Goal: Entertainment & Leisure: Consume media (video, audio)

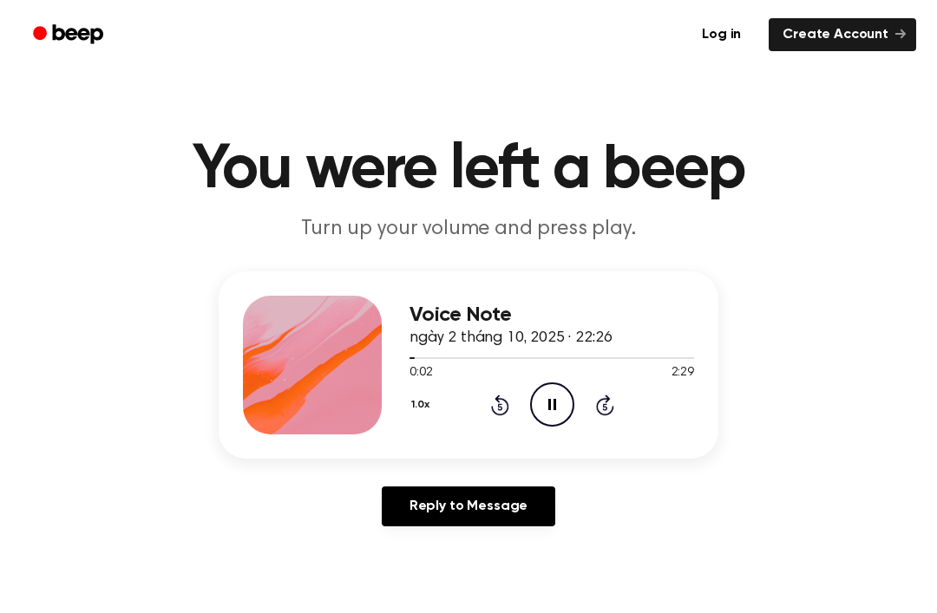
click at [434, 396] on button "1.0x" at bounding box center [422, 404] width 26 height 29
click at [460, 600] on div "2.0x" at bounding box center [442, 606] width 67 height 32
click at [427, 408] on button "2.0x" at bounding box center [423, 404] width 29 height 29
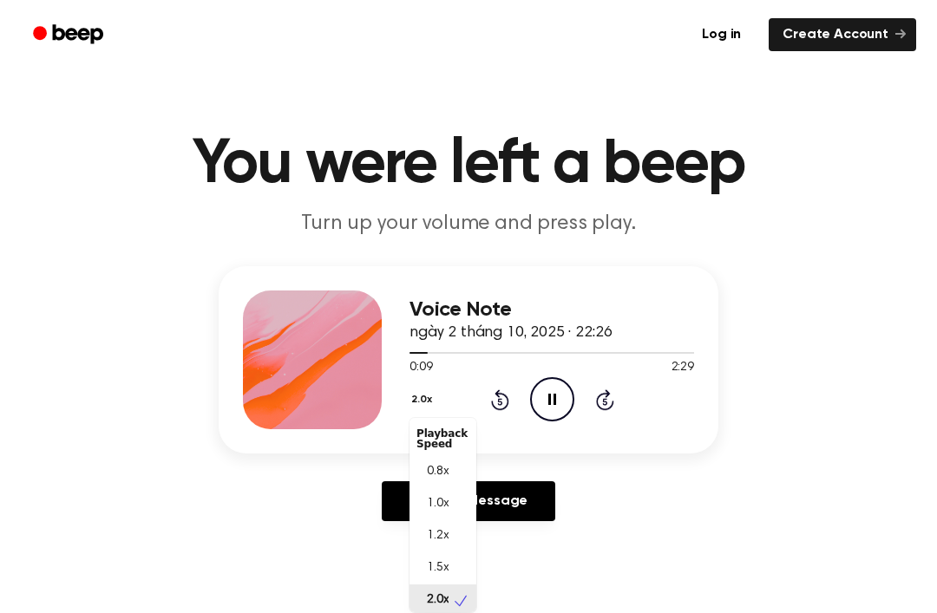
scroll to position [4, 0]
click at [454, 559] on div "1.5x" at bounding box center [442, 564] width 67 height 32
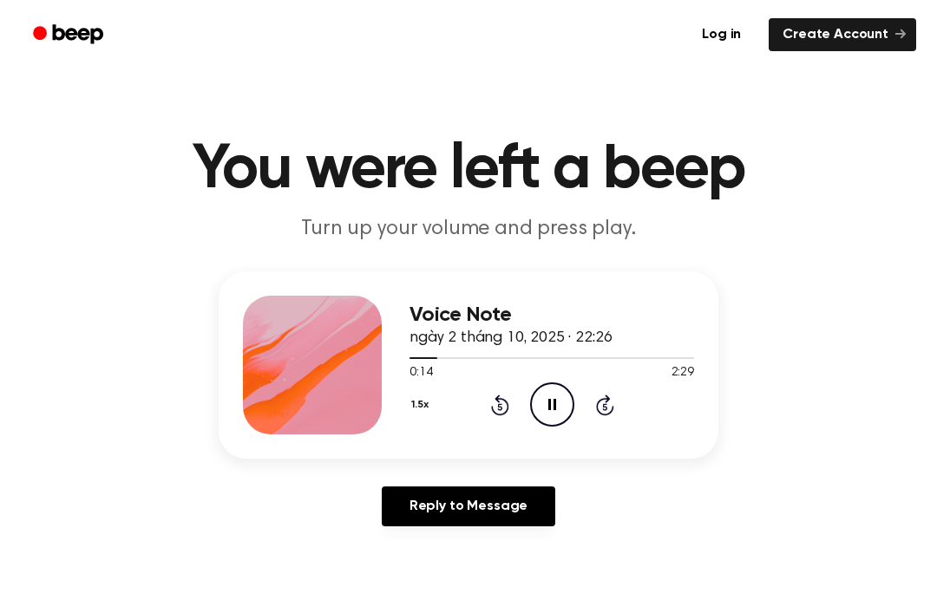
click at [545, 408] on icon "Pause Audio" at bounding box center [552, 404] width 44 height 44
click at [565, 402] on icon "Play Audio" at bounding box center [552, 404] width 44 height 44
click at [569, 399] on icon "Pause Audio" at bounding box center [552, 404] width 44 height 44
click at [539, 430] on div "Voice Note ngày 2 tháng 10, 2025 · 22:26 0:53 2:29 Your browser does not suppor…" at bounding box center [551, 365] width 284 height 139
click at [540, 389] on icon "Play Audio" at bounding box center [552, 404] width 44 height 44
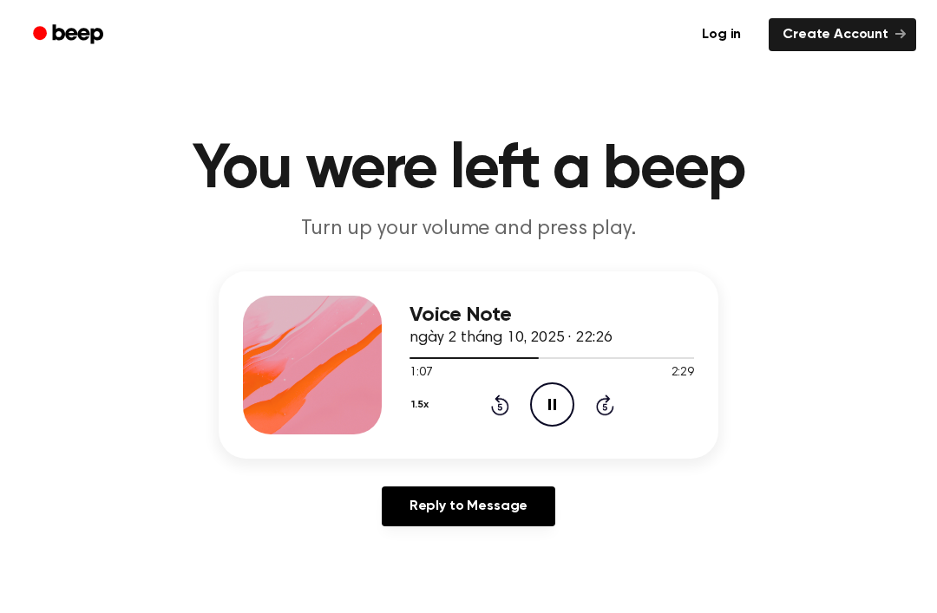
click at [548, 400] on icon at bounding box center [552, 404] width 8 height 11
click at [415, 395] on button "1.5x" at bounding box center [421, 404] width 25 height 29
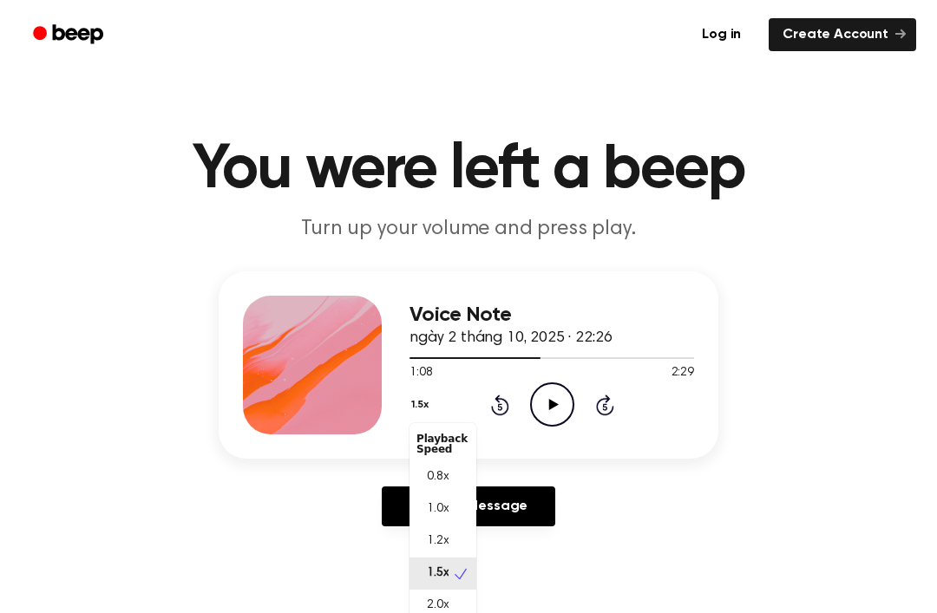
click at [429, 538] on span "1.2x" at bounding box center [438, 541] width 22 height 18
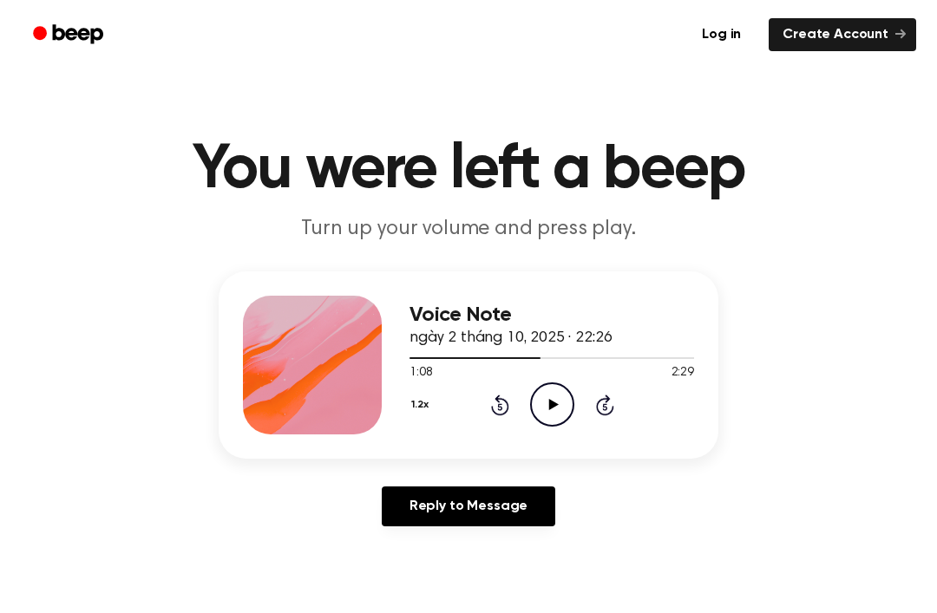
click at [493, 402] on icon "Rewind 5 seconds" at bounding box center [499, 405] width 19 height 23
click at [547, 391] on icon "Play Audio" at bounding box center [552, 404] width 44 height 44
click at [494, 397] on icon "Rewind 5 seconds" at bounding box center [499, 405] width 19 height 23
click at [500, 395] on icon "Rewind 5 seconds" at bounding box center [499, 405] width 19 height 23
click at [553, 392] on icon "Pause Audio" at bounding box center [552, 404] width 44 height 44
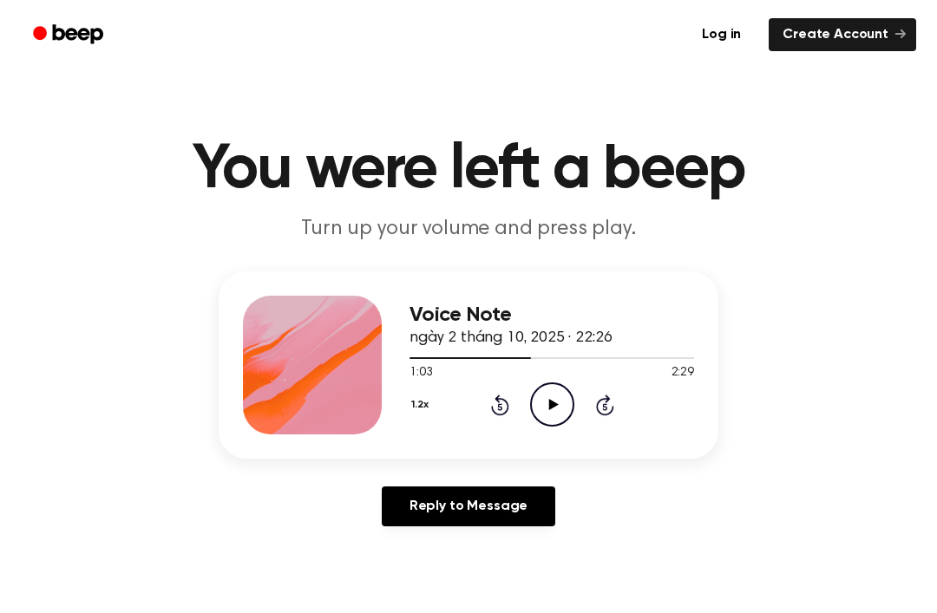
click at [546, 395] on icon "Play Audio" at bounding box center [552, 404] width 44 height 44
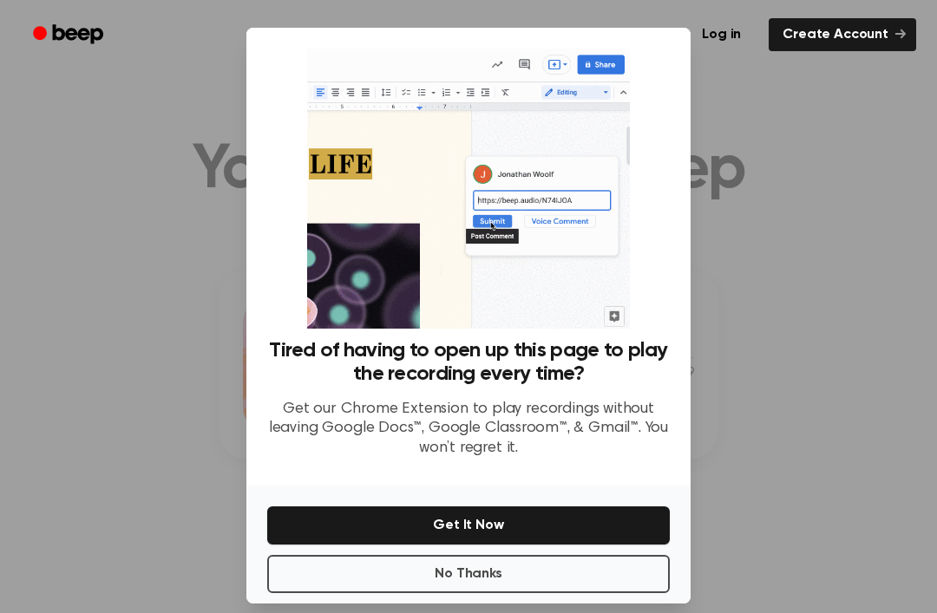
click at [368, 445] on p "Get our Chrome Extension to play recordings without leaving Google Docs™, Googl…" at bounding box center [468, 429] width 402 height 59
click at [415, 585] on button "No Thanks" at bounding box center [468, 574] width 402 height 38
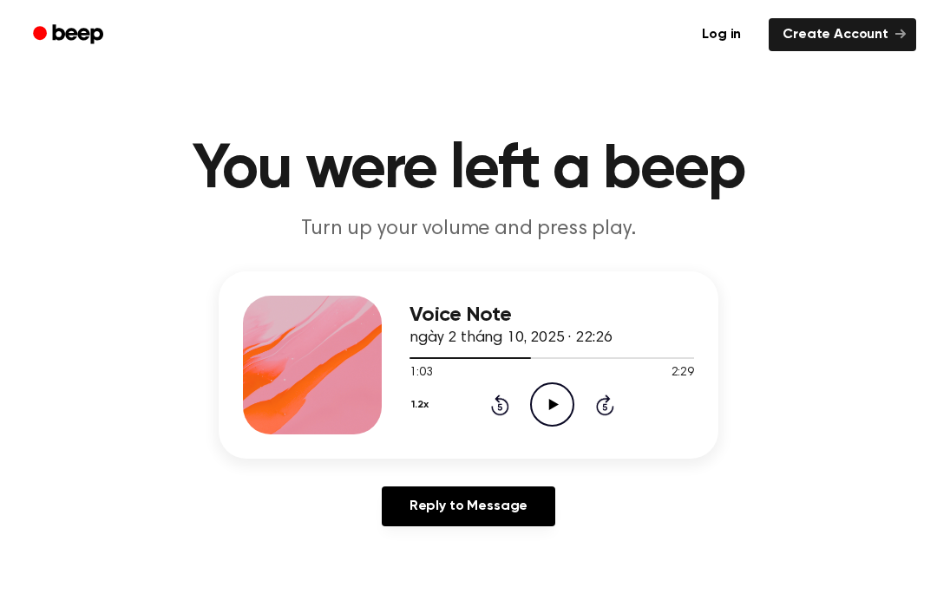
click at [547, 400] on icon "Play Audio" at bounding box center [552, 404] width 44 height 44
click at [429, 414] on button "1.2x" at bounding box center [421, 404] width 25 height 29
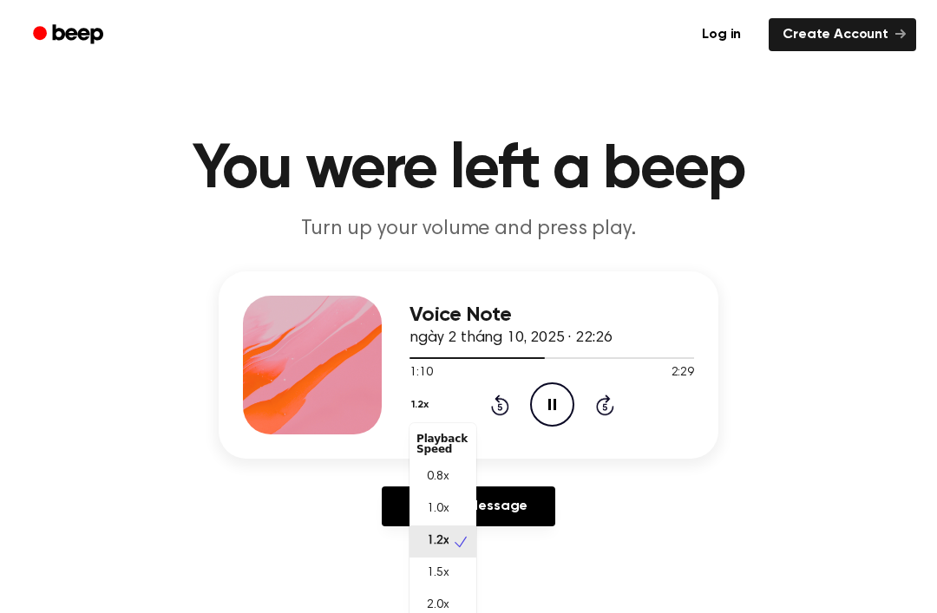
click at [435, 561] on div "1.5x" at bounding box center [442, 574] width 67 height 32
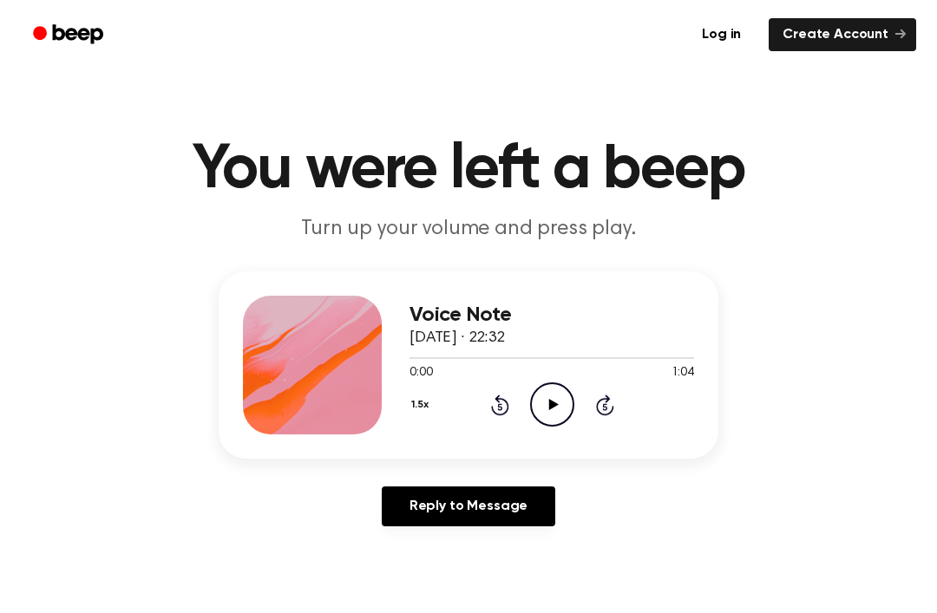
click at [561, 395] on icon "Play Audio" at bounding box center [552, 404] width 44 height 44
click at [554, 396] on icon "Play Audio" at bounding box center [552, 404] width 44 height 44
